Goal: Find specific page/section: Find specific page/section

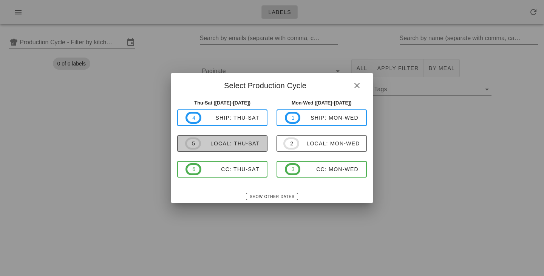
click at [248, 148] on span "5 local: Thu-Sat" at bounding box center [222, 143] width 74 height 12
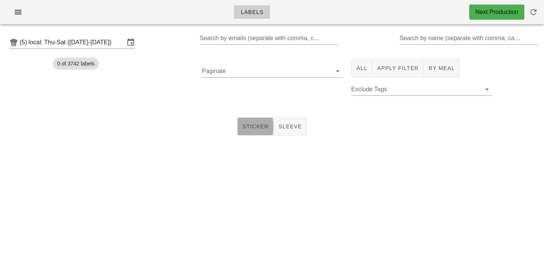
click at [254, 128] on span "Sticker" at bounding box center [255, 126] width 27 height 6
click at [118, 43] on input "local: Thu-Sat ([DATE]-[DATE])" at bounding box center [77, 42] width 96 height 12
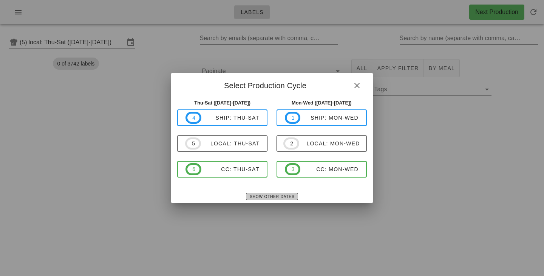
click at [283, 194] on span "Show Other Dates" at bounding box center [271, 196] width 45 height 4
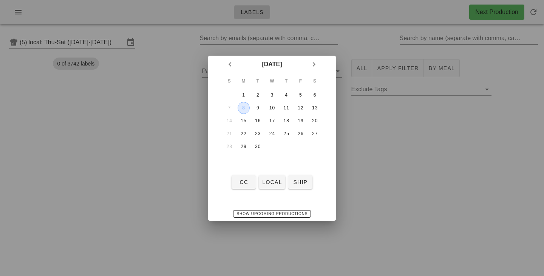
click at [245, 105] on div "8" at bounding box center [243, 107] width 11 height 5
click at [272, 186] on button "local" at bounding box center [272, 182] width 26 height 14
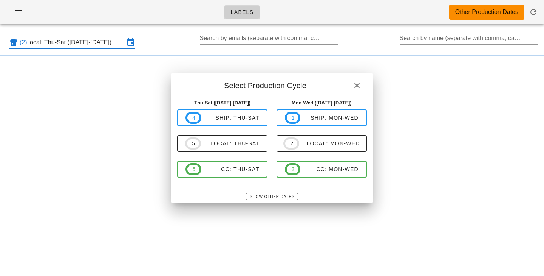
type input "local: Mon-Wed ([DATE]-[DATE])"
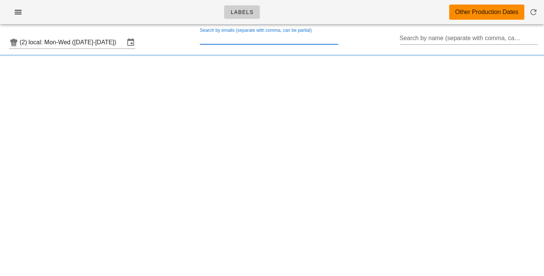
click at [266, 38] on input "Search by emails (separate with comma, can be partial)" at bounding box center [268, 38] width 137 height 12
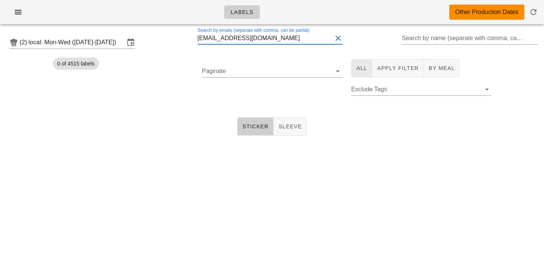
type input "[EMAIL_ADDRESS][DOMAIN_NAME]"
click at [366, 70] on span "All" at bounding box center [361, 68] width 11 height 6
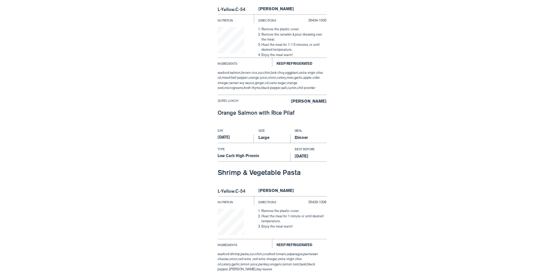
scroll to position [981, 0]
